Goal: Obtain resource: Obtain resource

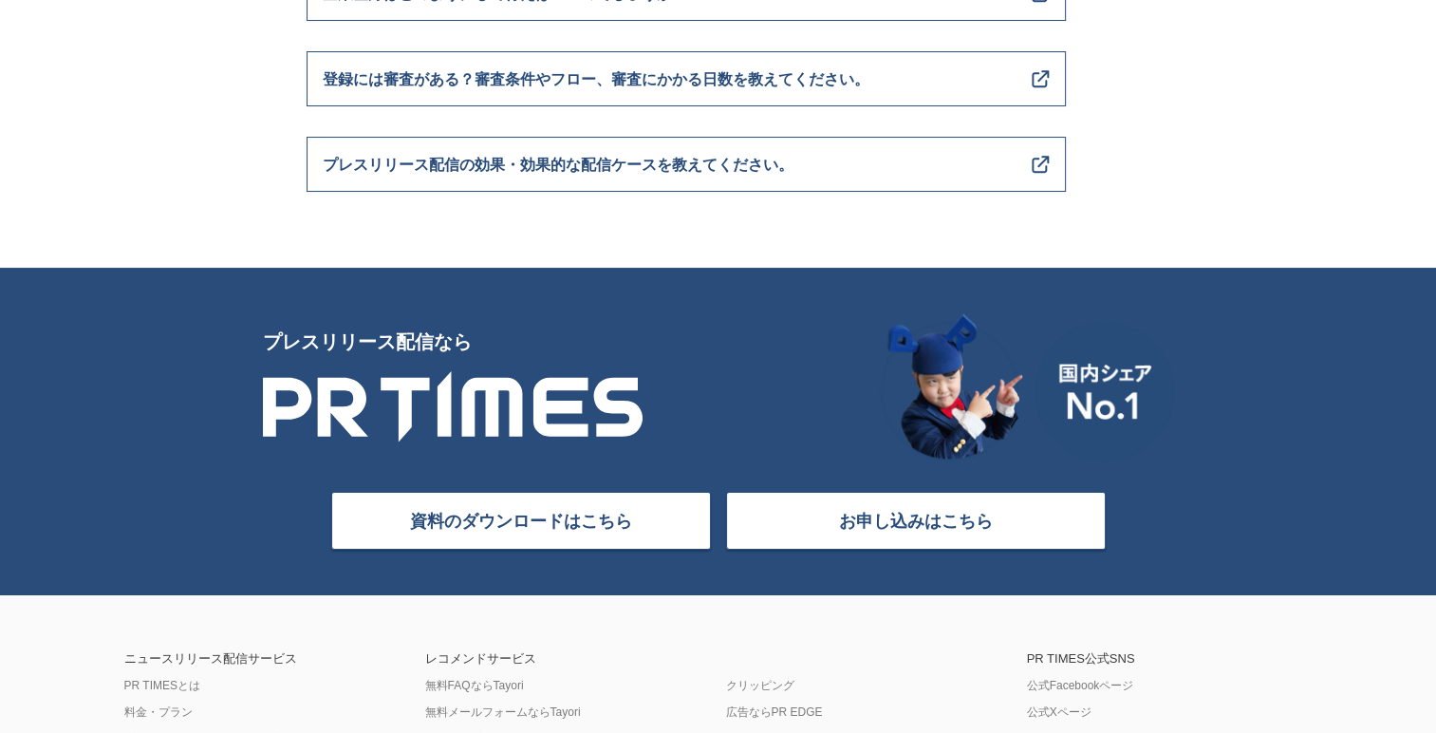
scroll to position [7518, 0]
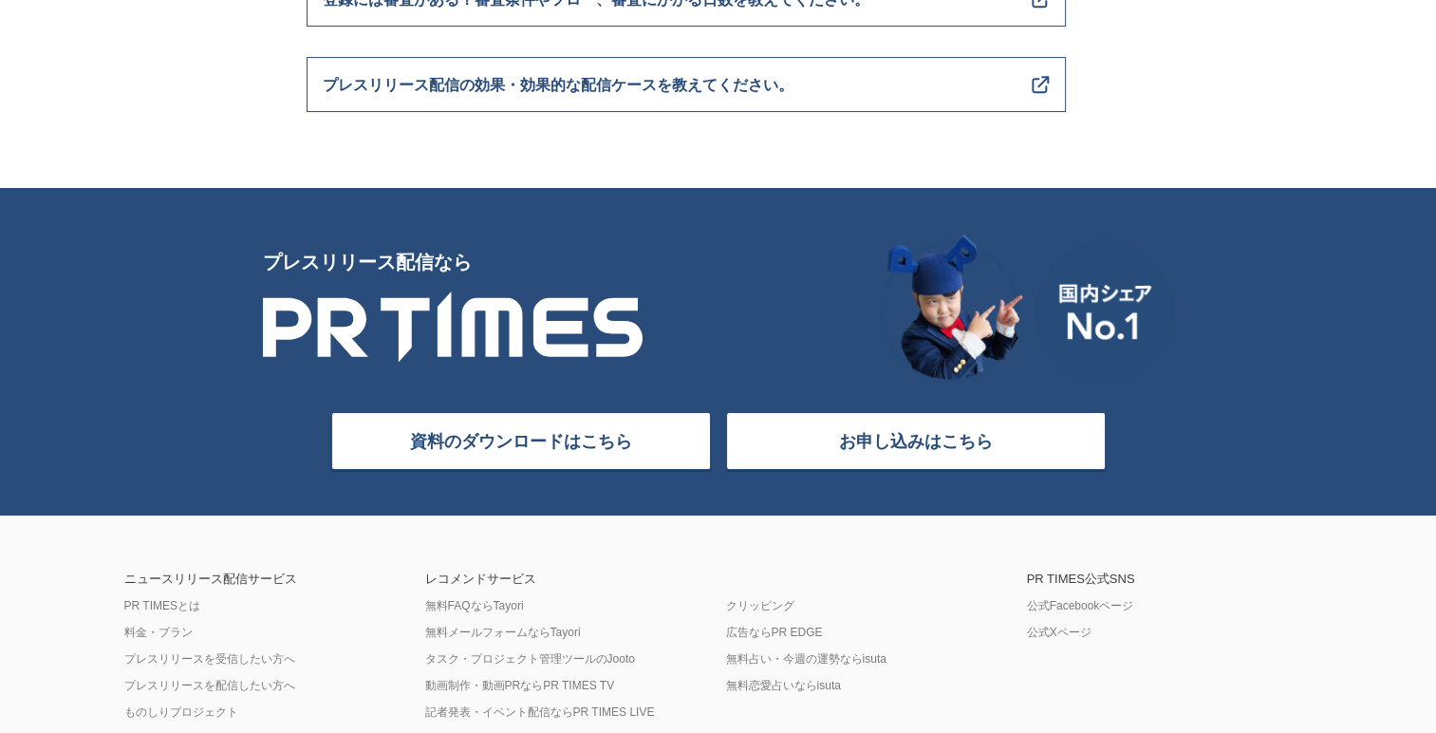
click at [177, 615] on div "ニュースリリース配信サービス PR TIMESとは 料金・プラン プレスリリースを受信したい方へ プレスリリースを配信したい方へ ものしりプロジェクト" at bounding box center [267, 659] width 301 height 174
click at [164, 611] on link "PR TIMESとは" at bounding box center [162, 605] width 76 height 15
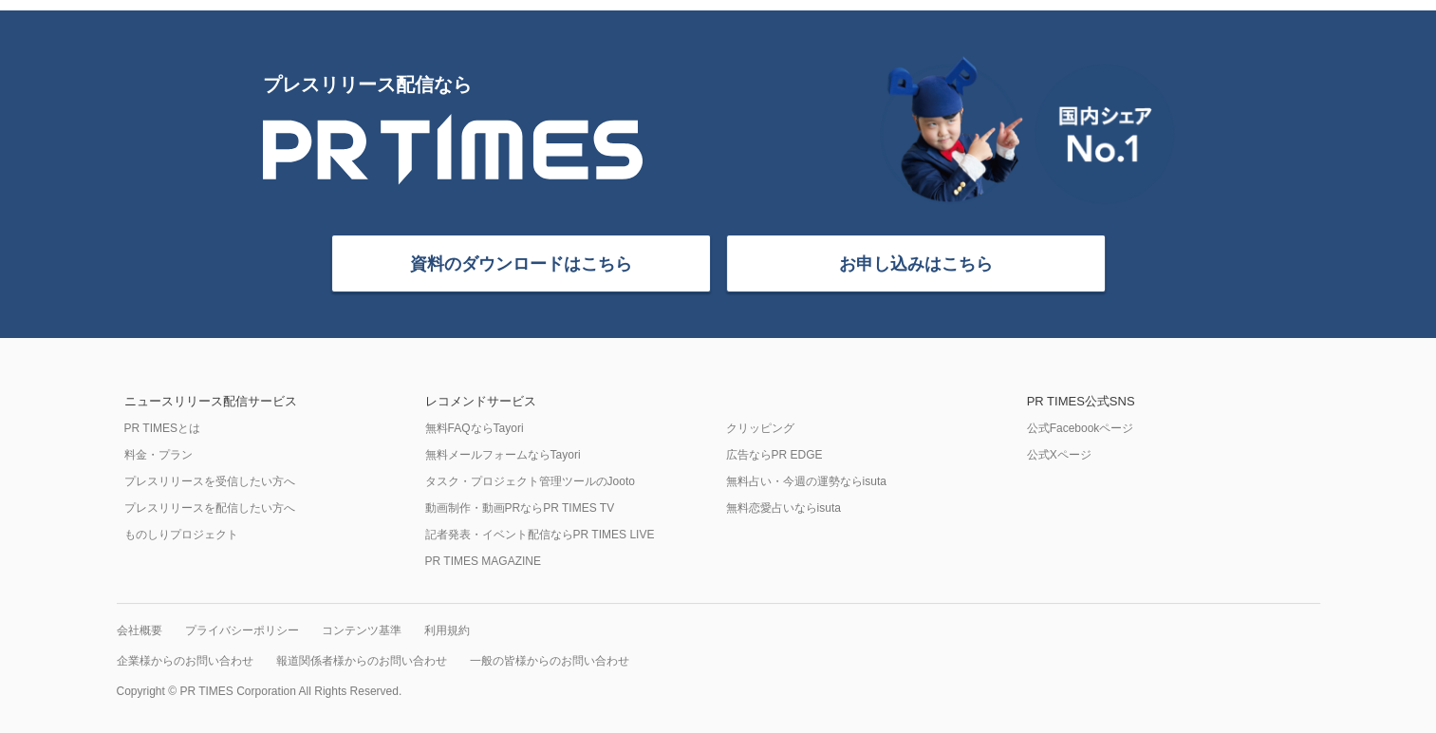
click at [146, 630] on link "会社概要" at bounding box center [140, 630] width 46 height 15
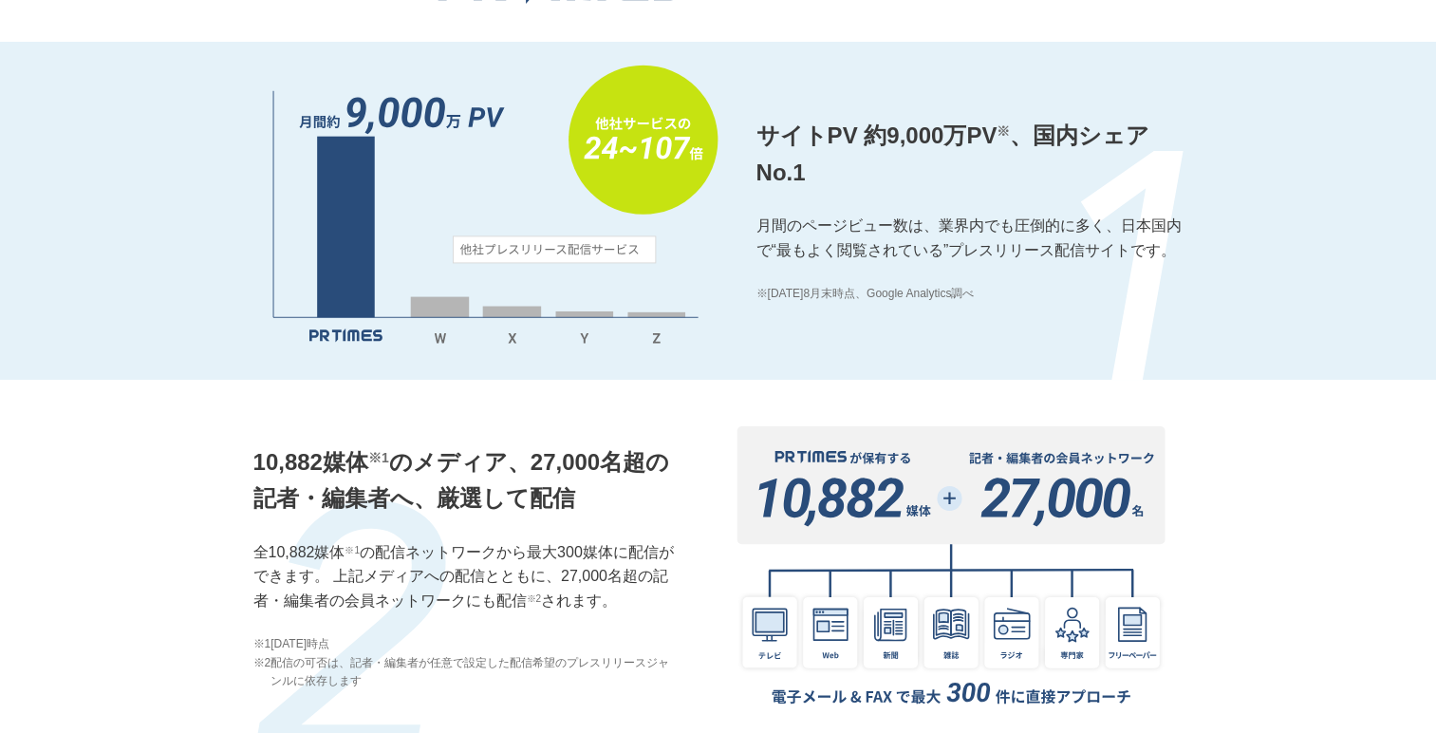
scroll to position [1777, 0]
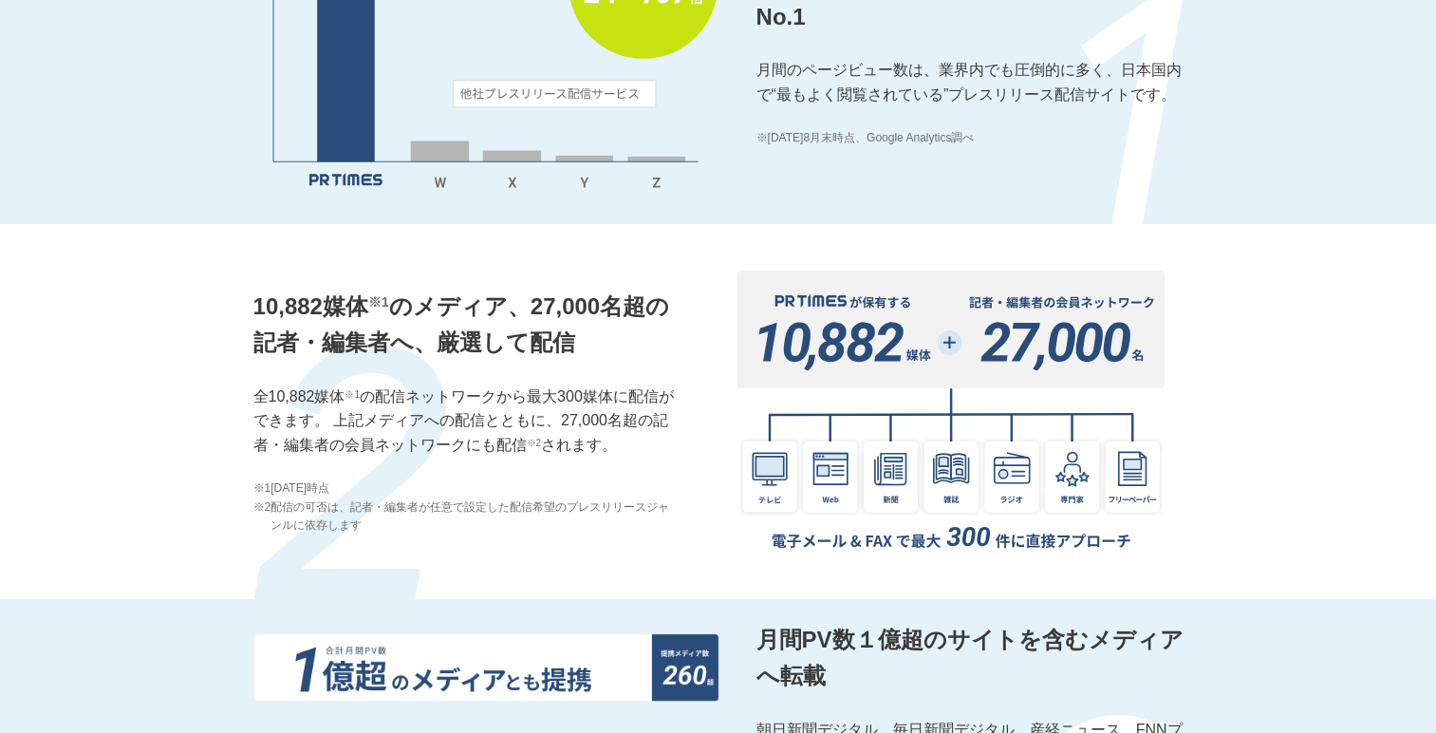
click at [923, 350] on img at bounding box center [951, 411] width 465 height 329
click at [1114, 339] on img at bounding box center [951, 411] width 465 height 329
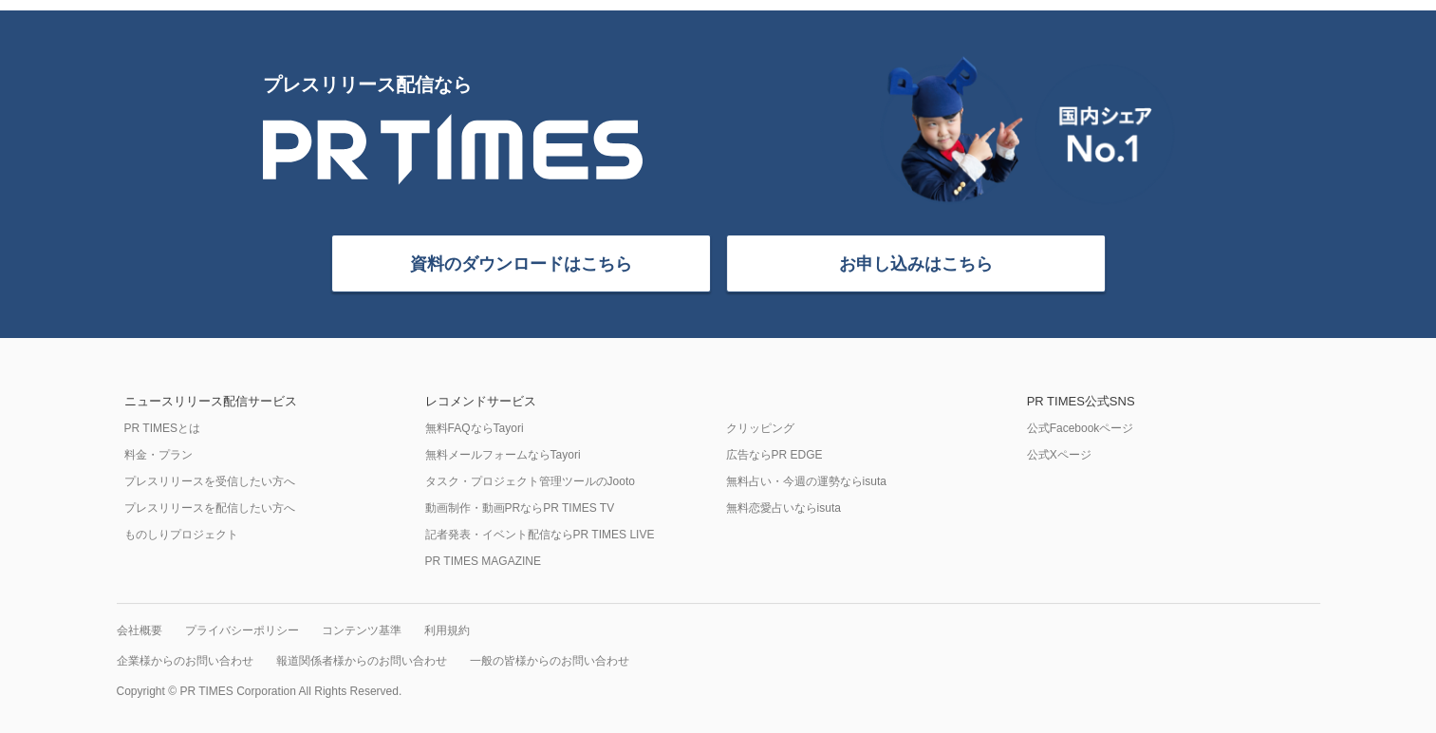
click at [489, 270] on link "資料のダウンロードはこちら" at bounding box center [521, 263] width 380 height 58
